Goal: Task Accomplishment & Management: Manage account settings

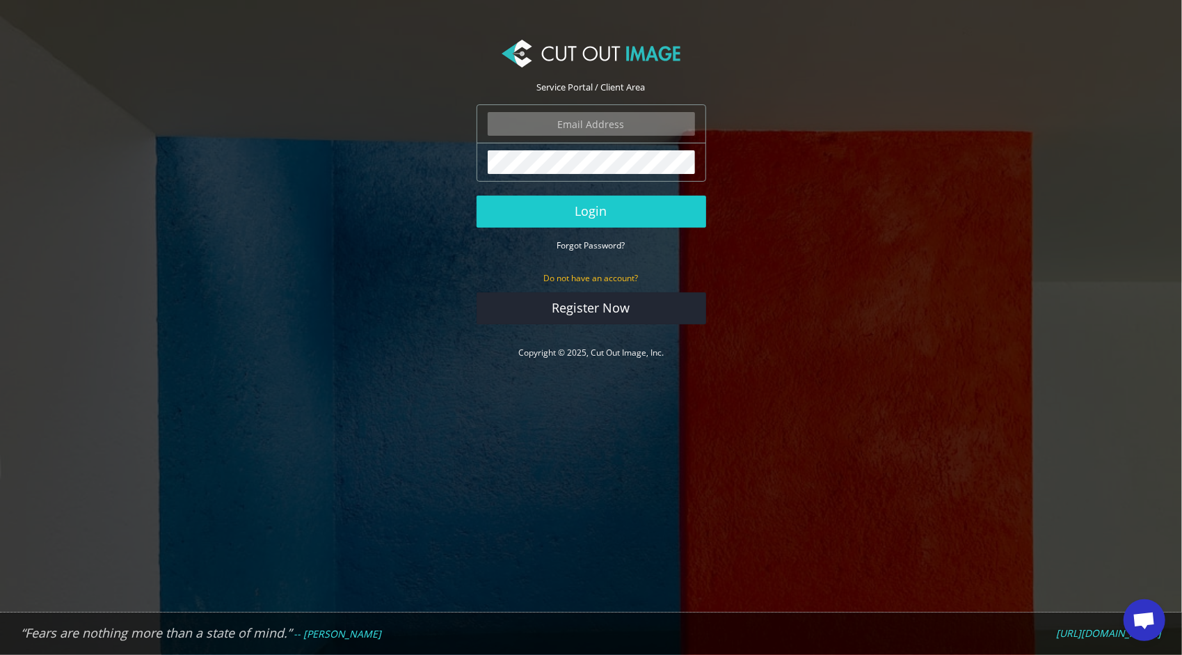
click at [616, 115] on input "email" at bounding box center [591, 124] width 207 height 24
type input "f.drachenfels@drachenfels-design.de"
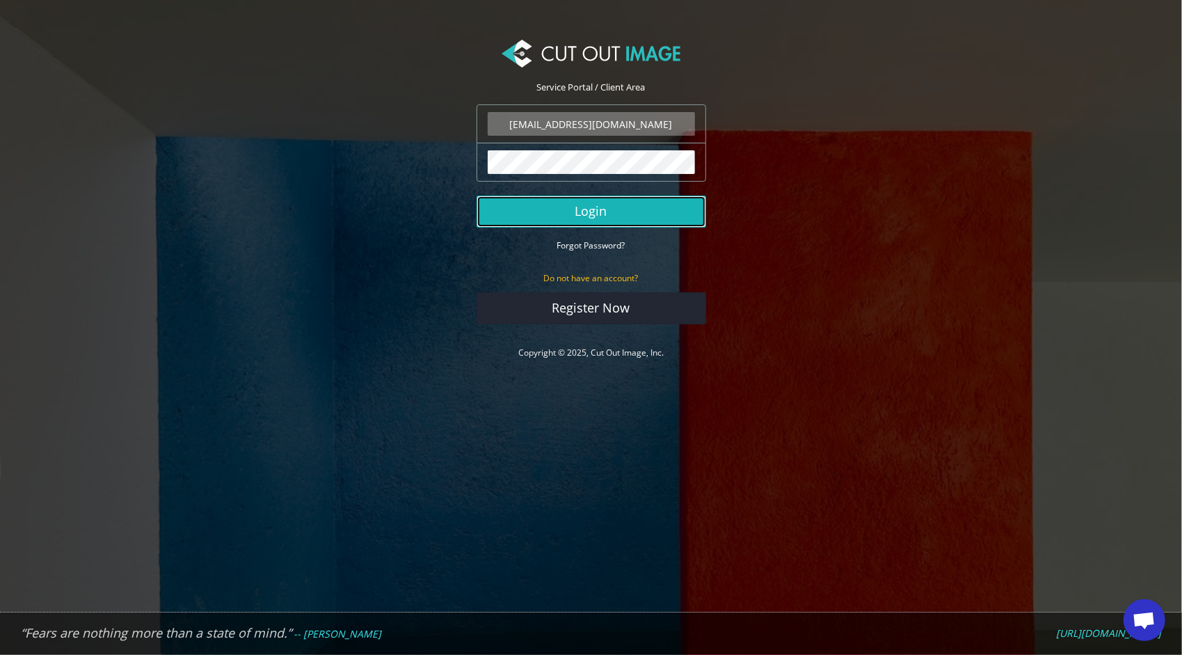
click at [586, 205] on button "Login" at bounding box center [592, 212] width 230 height 32
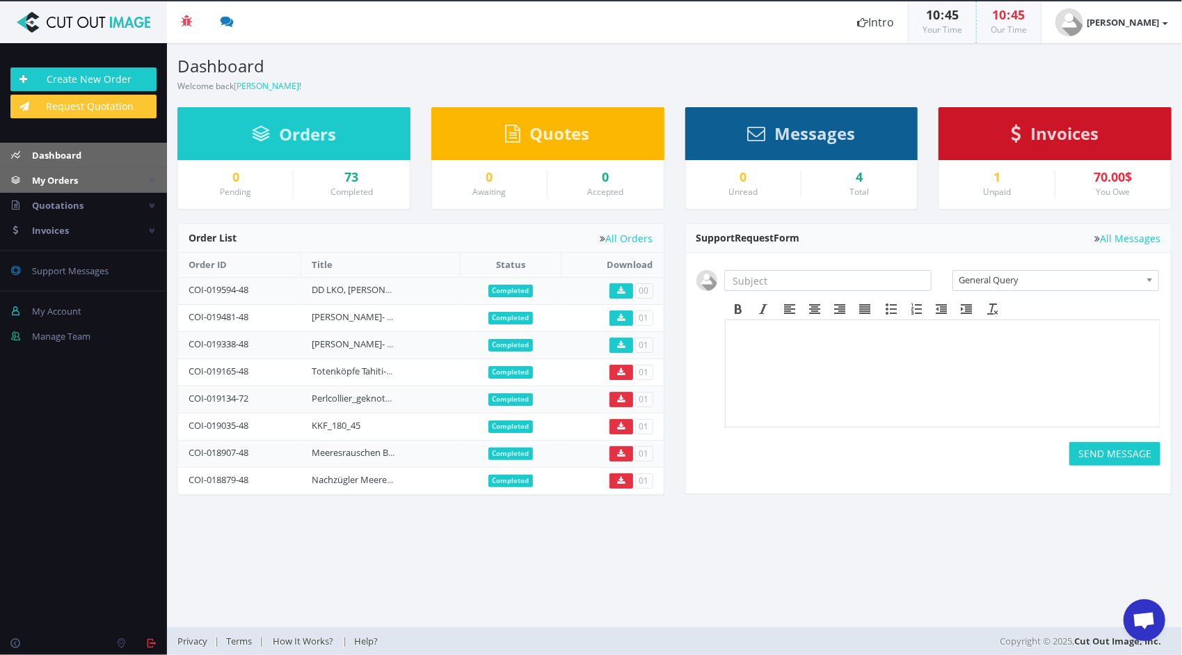
click at [60, 184] on span "My Orders" at bounding box center [55, 180] width 46 height 13
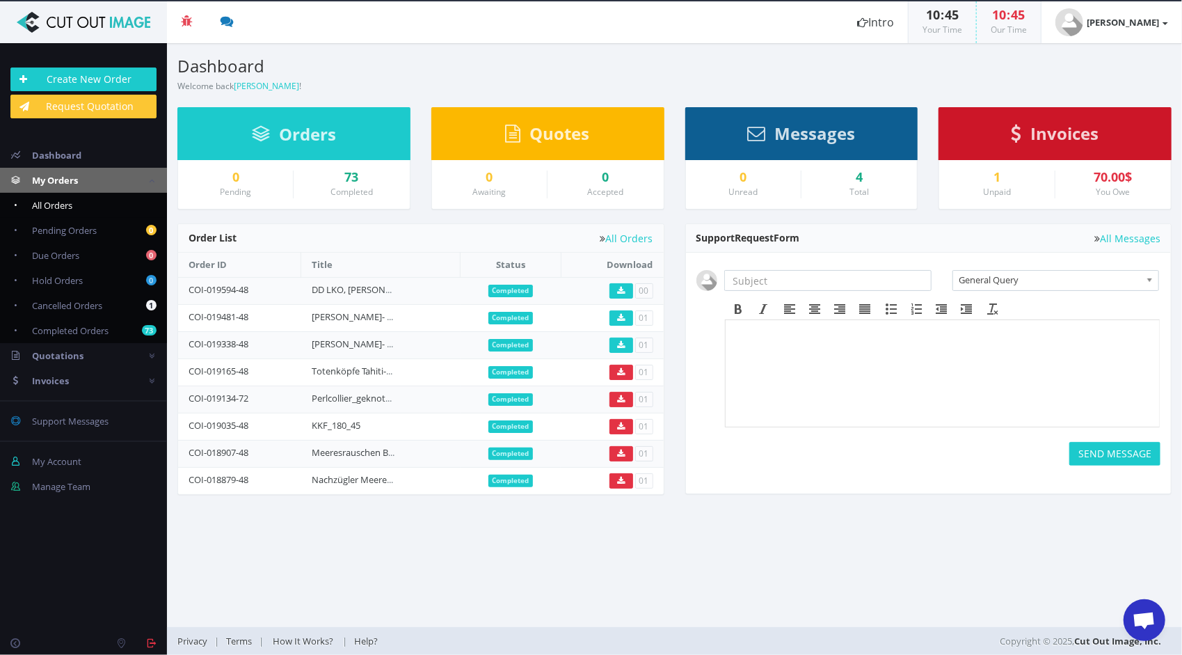
click at [65, 204] on span "All Orders" at bounding box center [52, 205] width 40 height 13
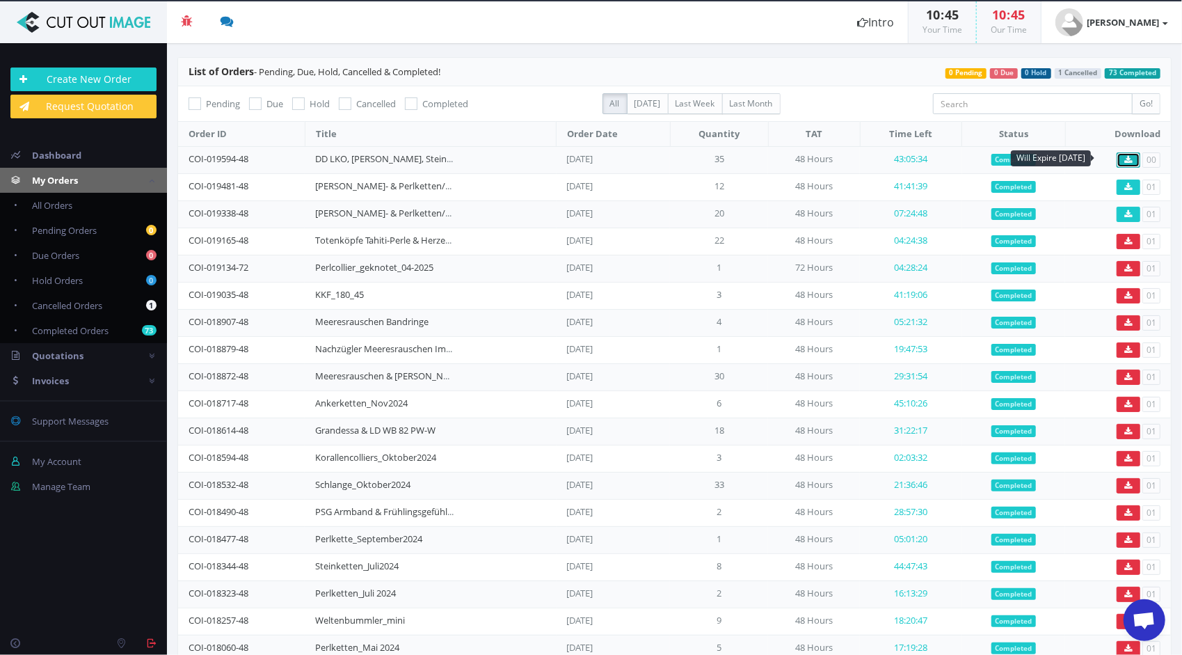
click at [1125, 162] on icon at bounding box center [1129, 160] width 8 height 8
